Goal: Information Seeking & Learning: Understand process/instructions

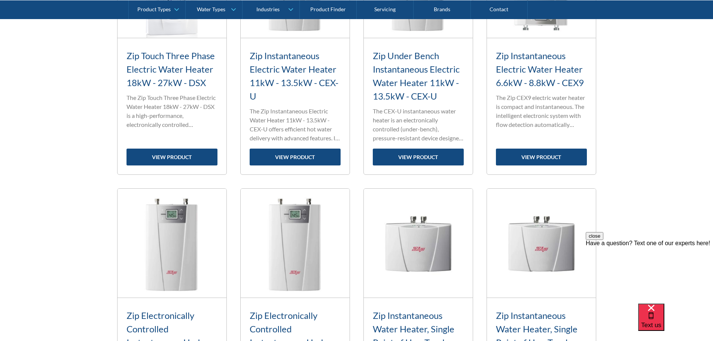
scroll to position [634, 0]
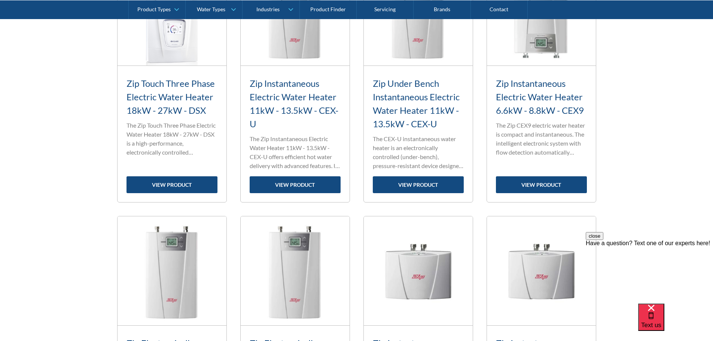
drag, startPoint x: 521, startPoint y: 86, endPoint x: 655, endPoint y: 87, distance: 133.3
click at [655, 87] on div "Fits Most Brands New Product Best Seller Zip Three Phase Water Heater 18-27kW -…" at bounding box center [356, 251] width 713 height 1143
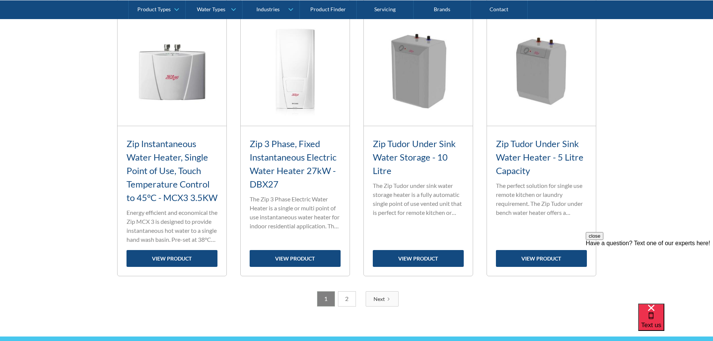
scroll to position [1121, 0]
drag, startPoint x: 348, startPoint y: 314, endPoint x: 343, endPoint y: 312, distance: 6.0
click at [348, 306] on link "2" at bounding box center [347, 298] width 18 height 15
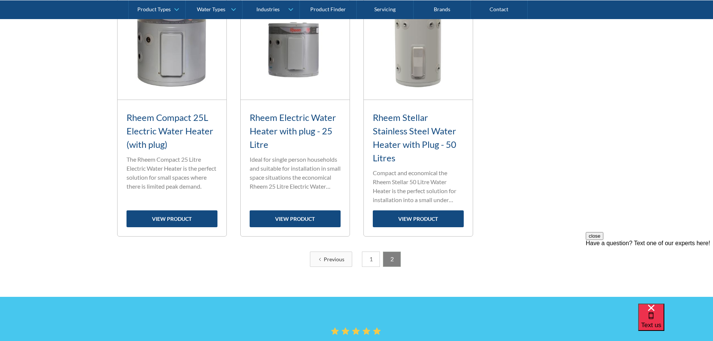
scroll to position [426, 0]
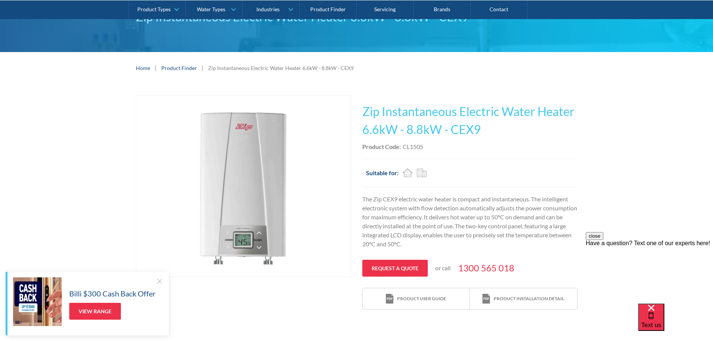
scroll to position [112, 0]
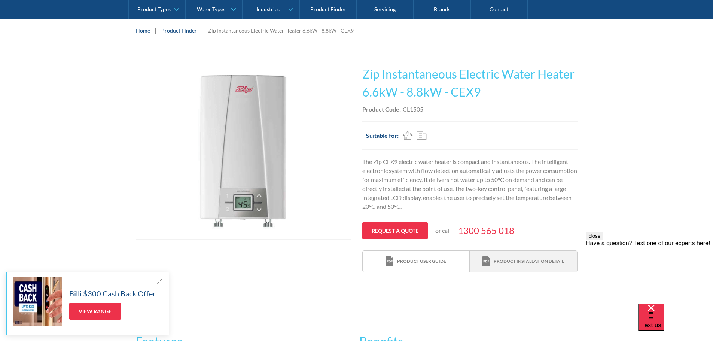
click at [502, 264] on div "Product installation detail" at bounding box center [529, 261] width 70 height 7
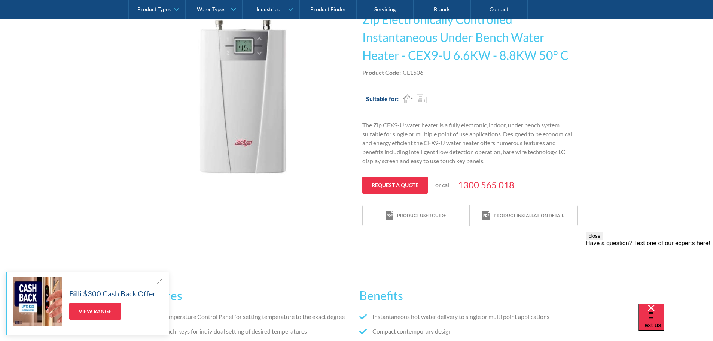
scroll to position [187, 0]
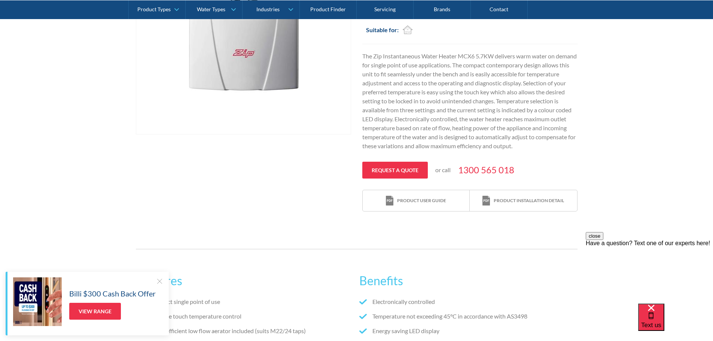
scroll to position [300, 0]
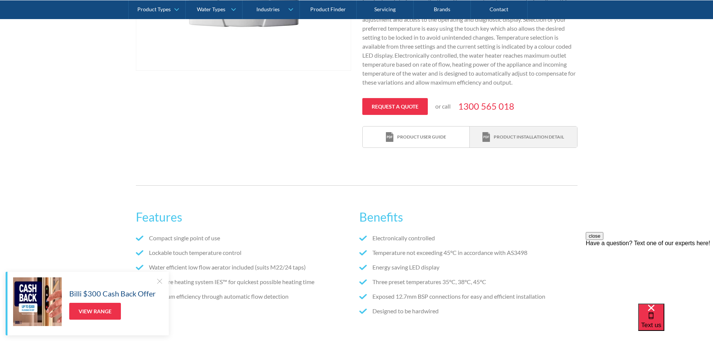
click at [525, 140] on div "Product installation detail" at bounding box center [529, 137] width 70 height 7
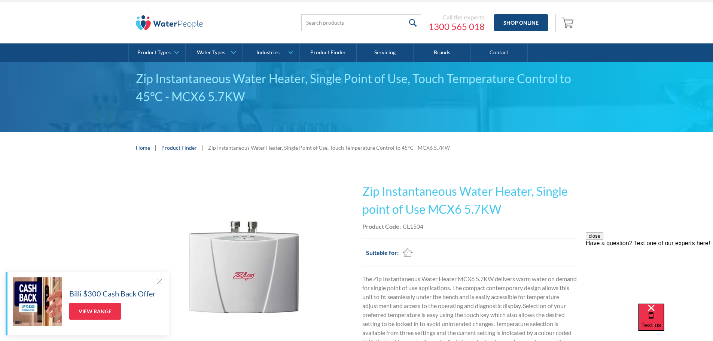
scroll to position [0, 0]
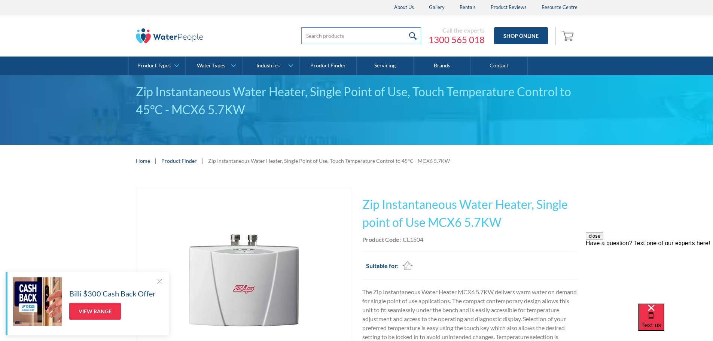
click at [332, 32] on input "search" at bounding box center [361, 35] width 120 height 17
type input "mcx3"
click at [405, 27] on input "submit" at bounding box center [413, 35] width 16 height 17
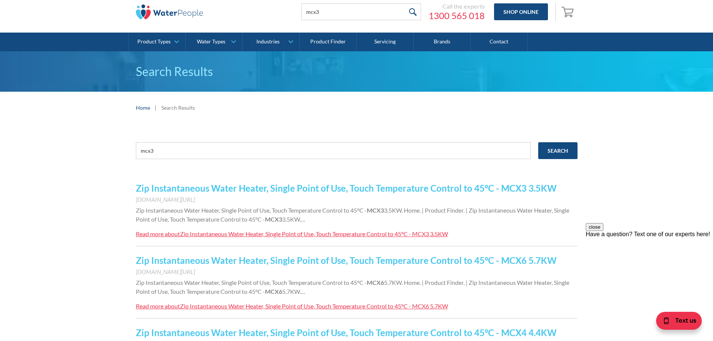
scroll to position [37, 0]
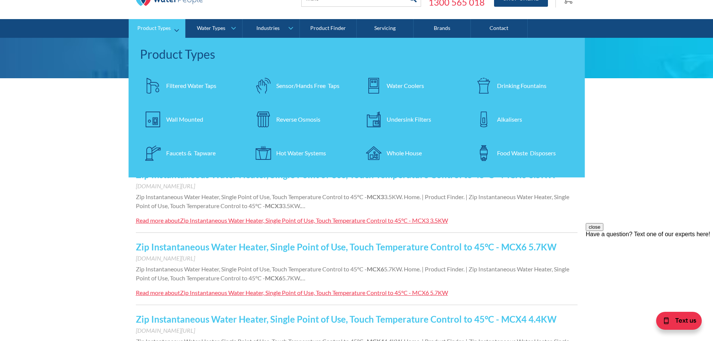
click at [283, 154] on div "Hot Water Systems" at bounding box center [301, 153] width 50 height 9
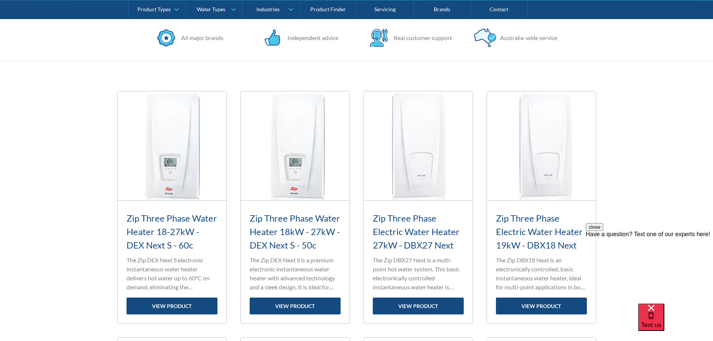
scroll to position [300, 0]
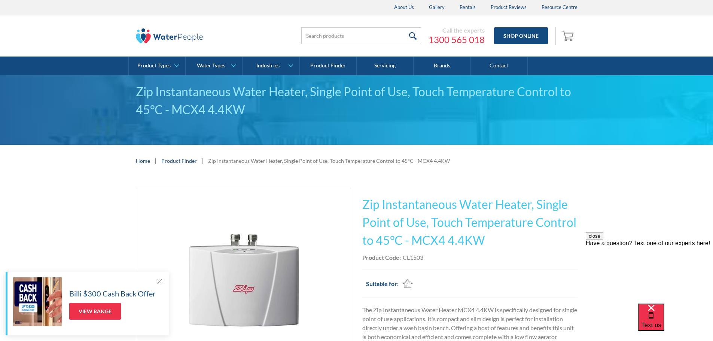
scroll to position [187, 0]
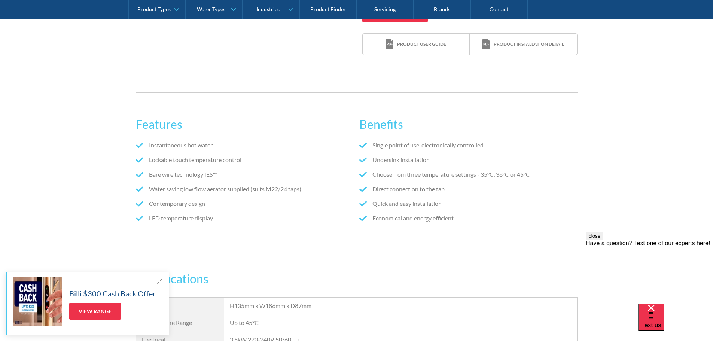
scroll to position [337, 0]
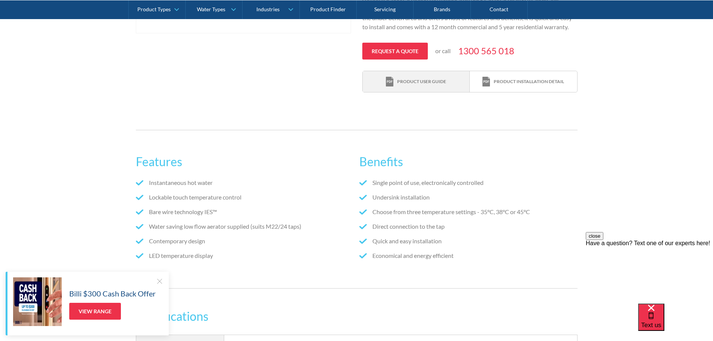
click at [429, 85] on div "Product user guide" at bounding box center [421, 81] width 49 height 7
